Goal: Check status

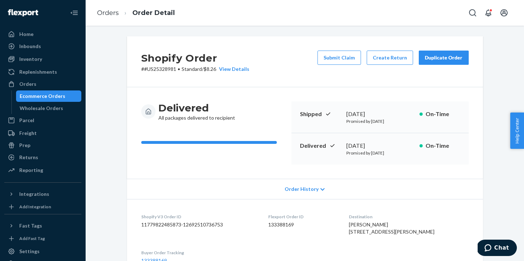
click at [69, 92] on div "Ecommerce Orders" at bounding box center [49, 96] width 64 height 10
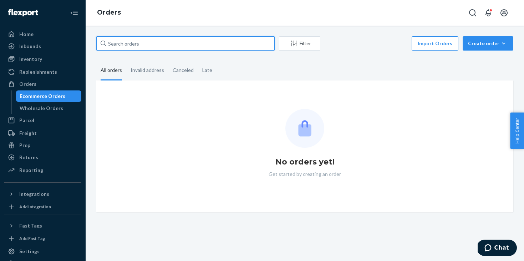
click at [152, 50] on input "text" at bounding box center [185, 43] width 178 height 14
paste input "US25340710"
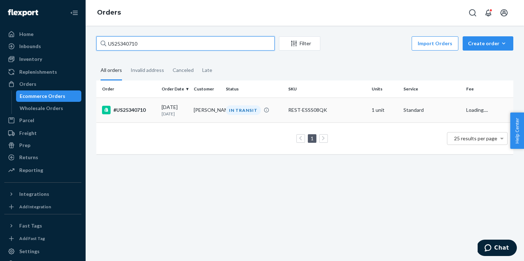
type input "US25340710"
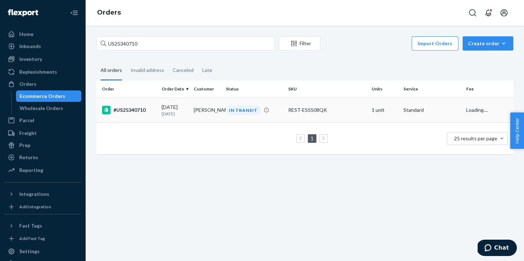
click at [171, 111] on p "[DATE]" at bounding box center [174, 114] width 26 height 6
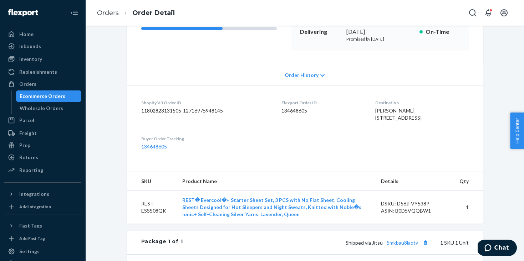
scroll to position [235, 0]
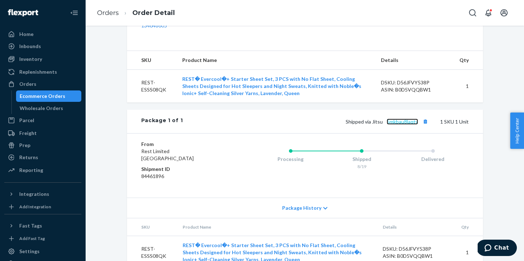
click at [399, 125] on link "5mkbau8laqty" at bounding box center [401, 122] width 31 height 6
